Goal: Find specific page/section: Find specific page/section

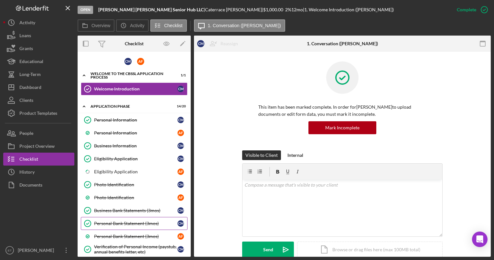
scroll to position [148, 0]
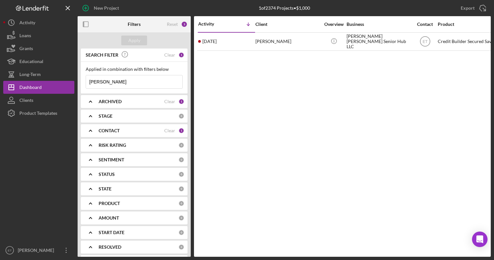
click at [115, 79] on input "farr" at bounding box center [134, 81] width 96 height 13
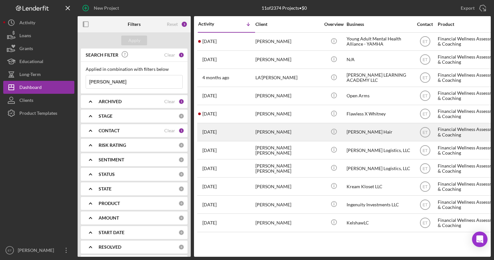
type input "joy shaw"
click at [290, 136] on div "Gabrielle Shaw" at bounding box center [288, 132] width 65 height 17
